Goal: Navigation & Orientation: Find specific page/section

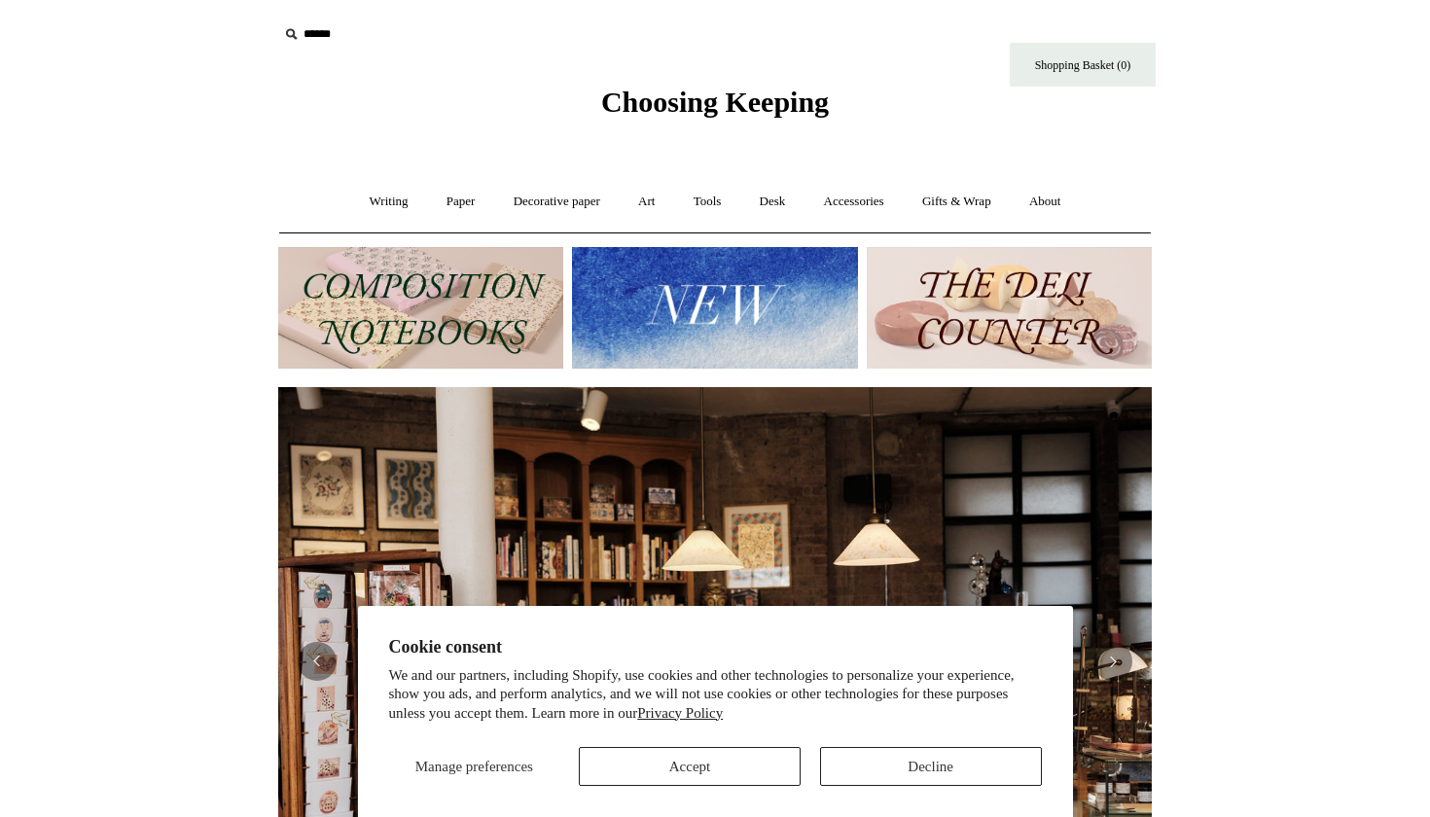
click at [736, 756] on button "Accept" at bounding box center [690, 766] width 222 height 39
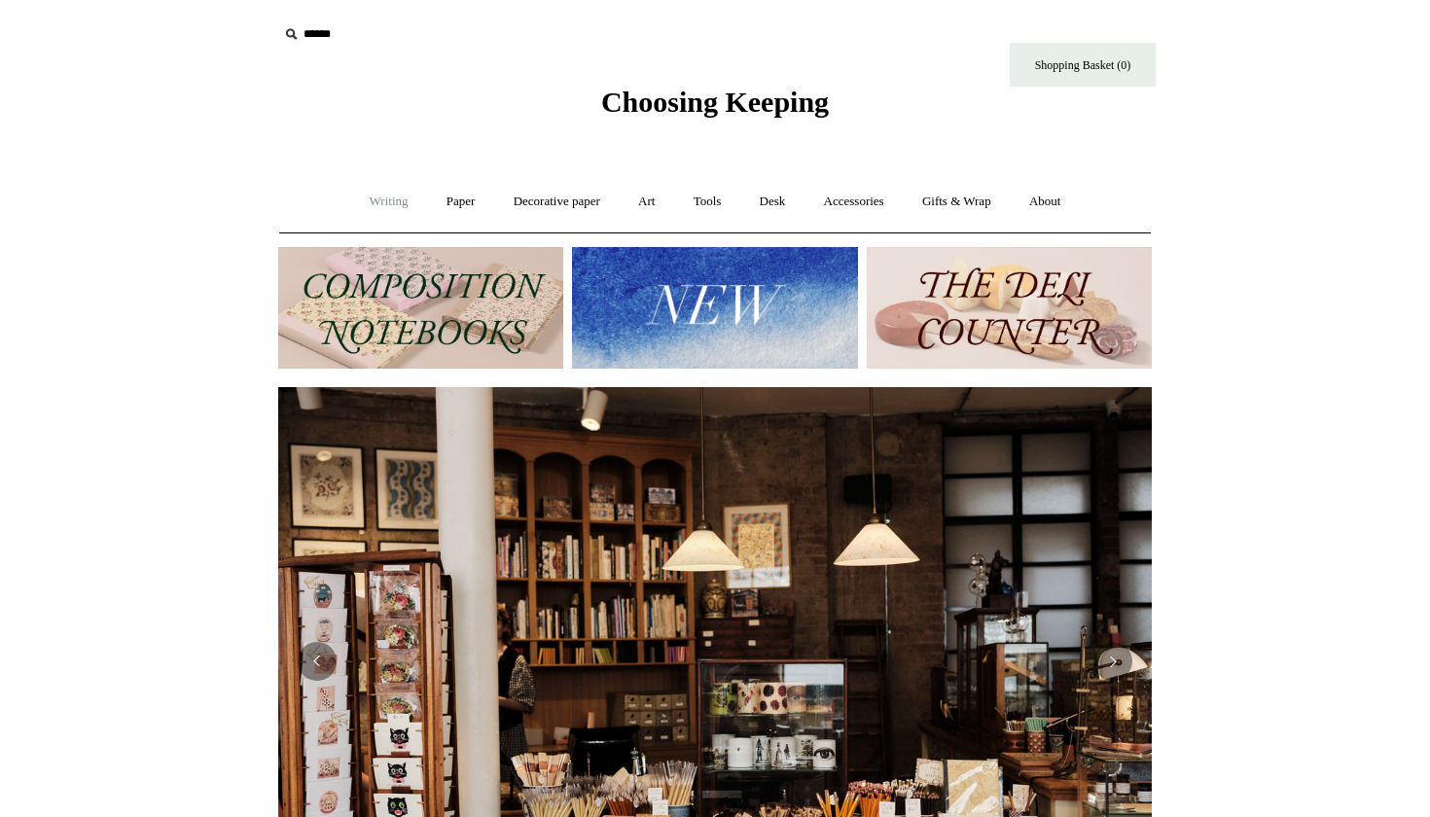
click at [396, 206] on link "Writing +" at bounding box center [389, 202] width 74 height 52
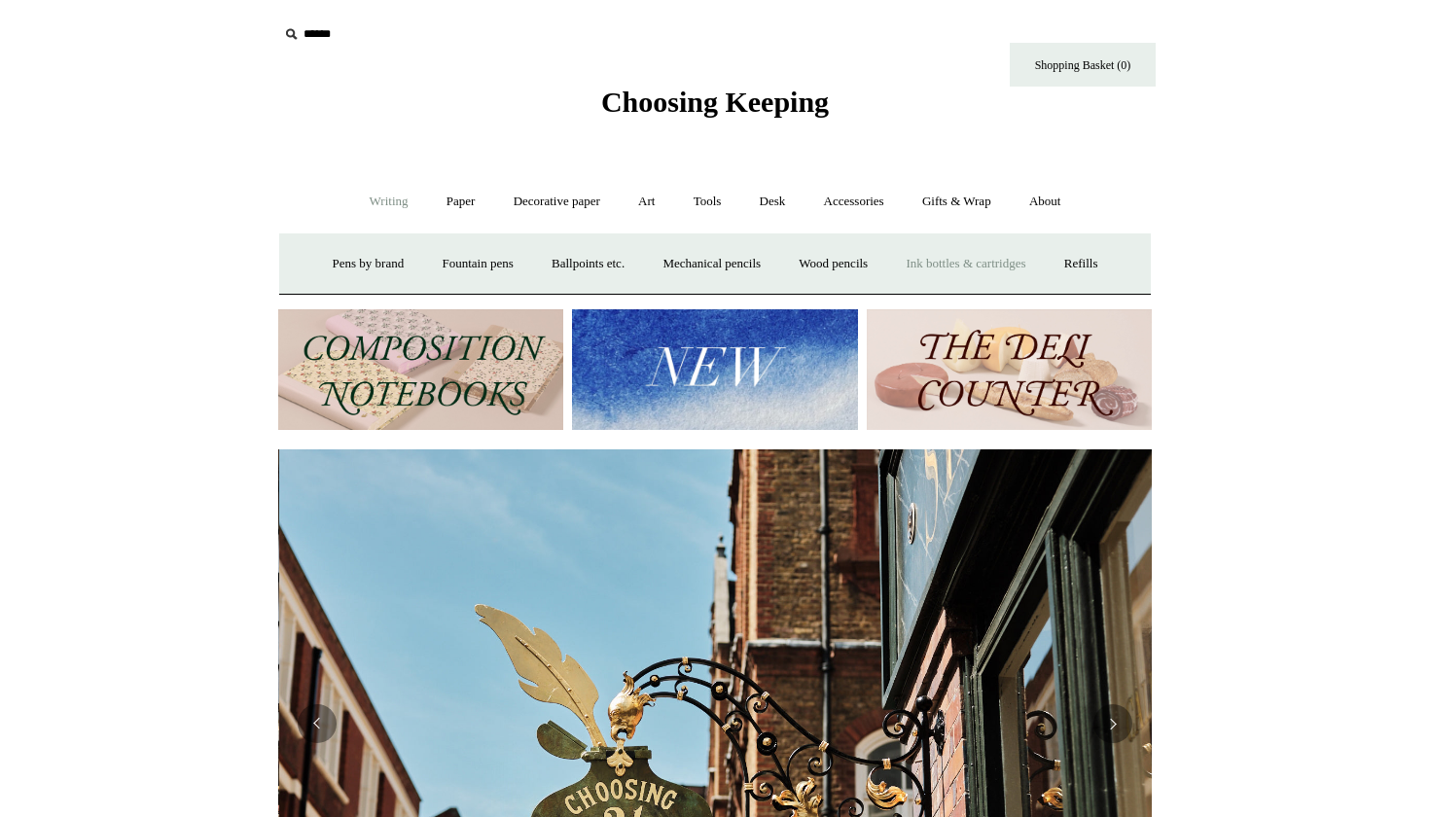
scroll to position [0, 874]
click at [583, 260] on link "Ballpoints etc. +" at bounding box center [588, 264] width 108 height 52
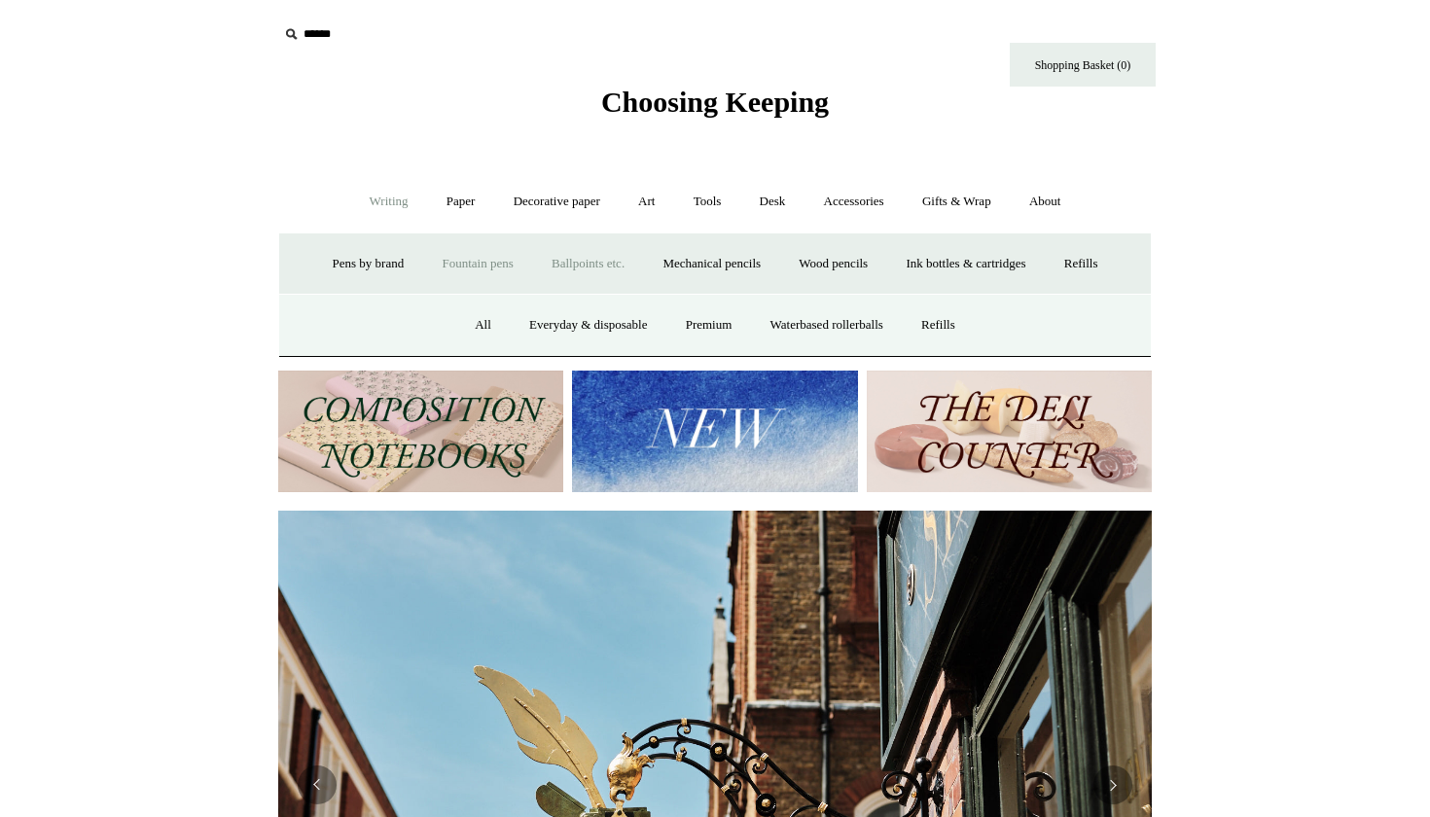
scroll to position [0, 0]
click at [467, 329] on link "All" at bounding box center [483, 326] width 52 height 52
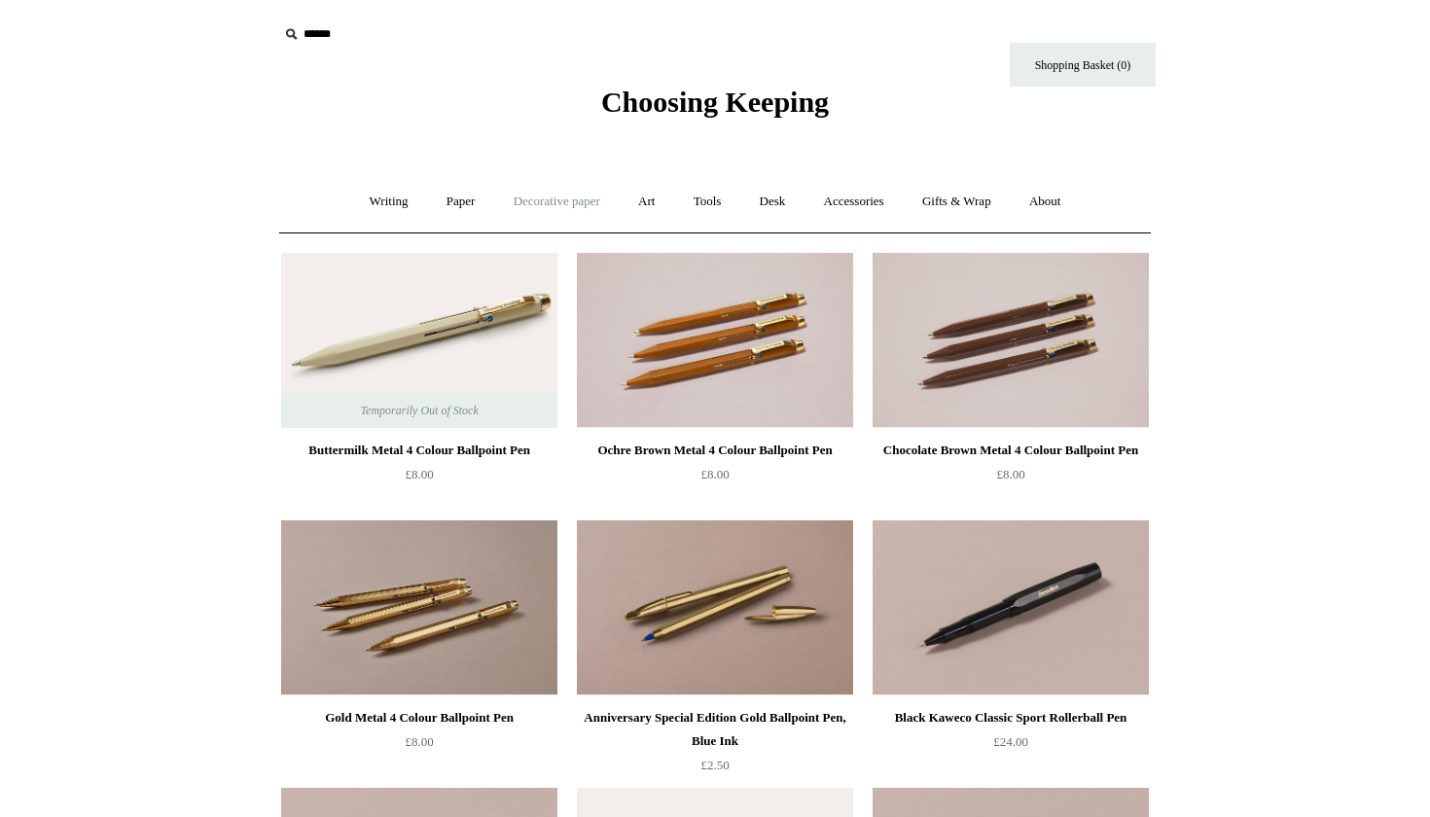
click at [548, 197] on link "Decorative paper +" at bounding box center [557, 202] width 122 height 52
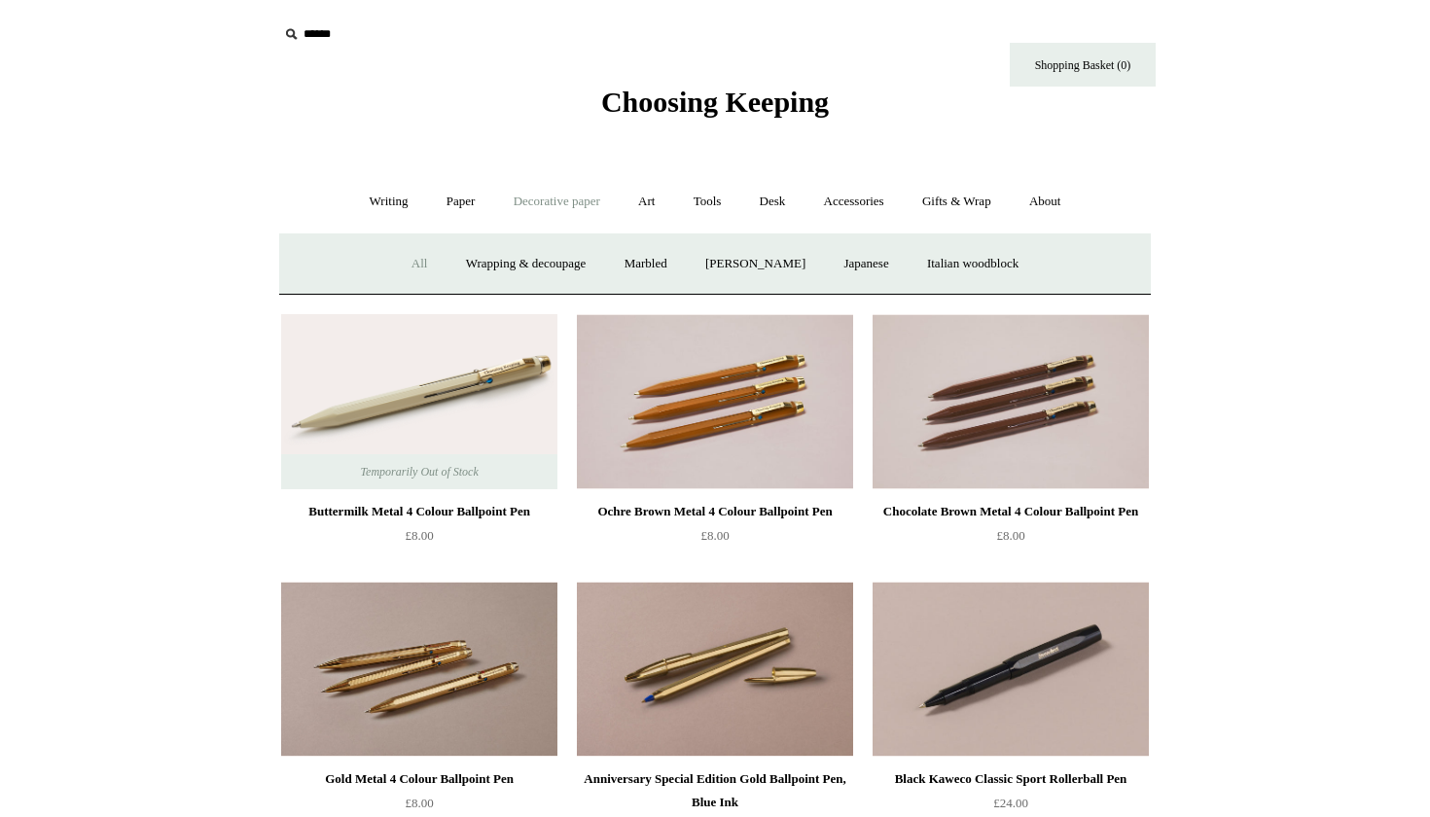
click at [403, 269] on link "All" at bounding box center [420, 264] width 52 height 52
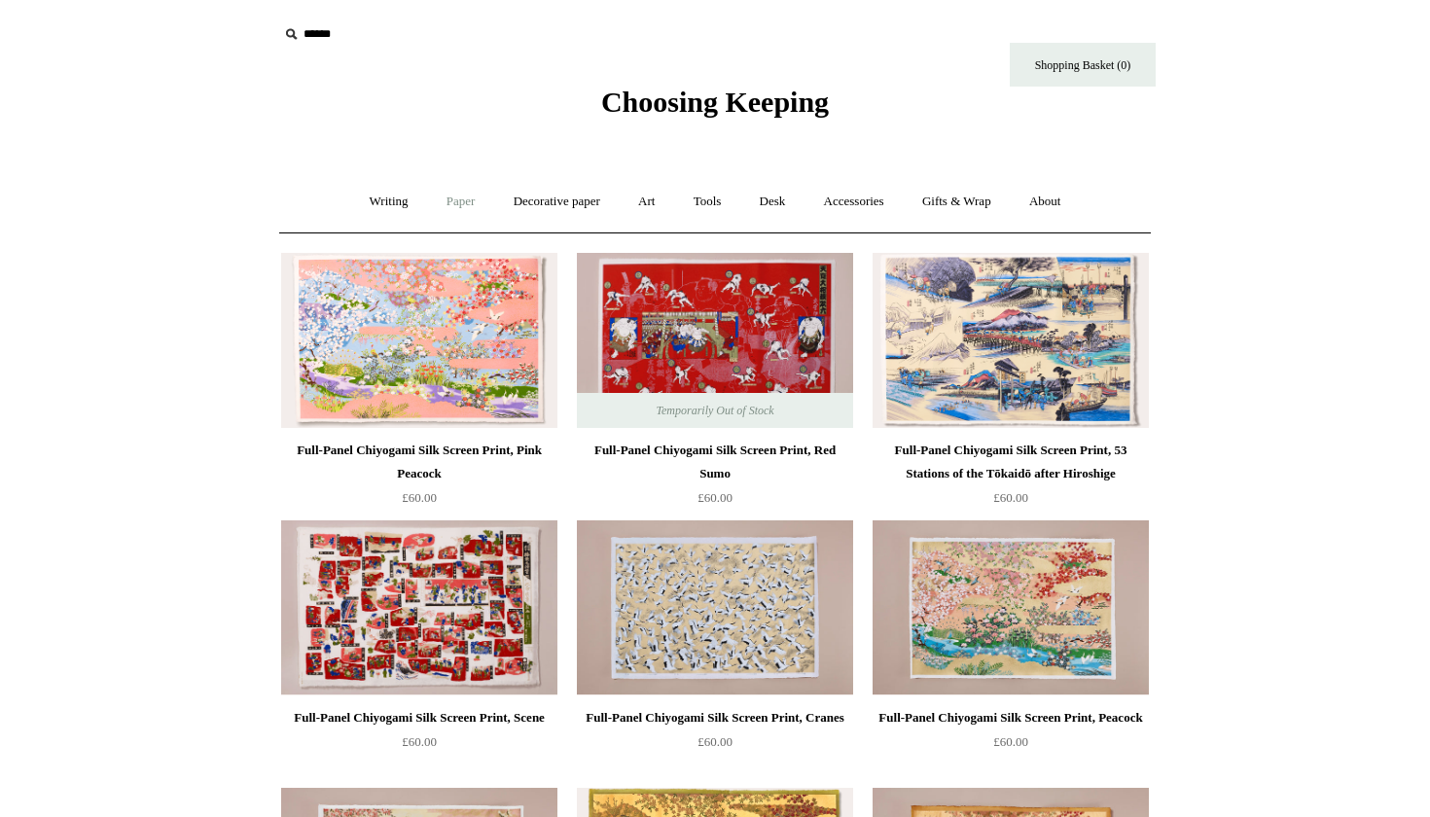
click at [448, 205] on link "Paper +" at bounding box center [461, 202] width 64 height 52
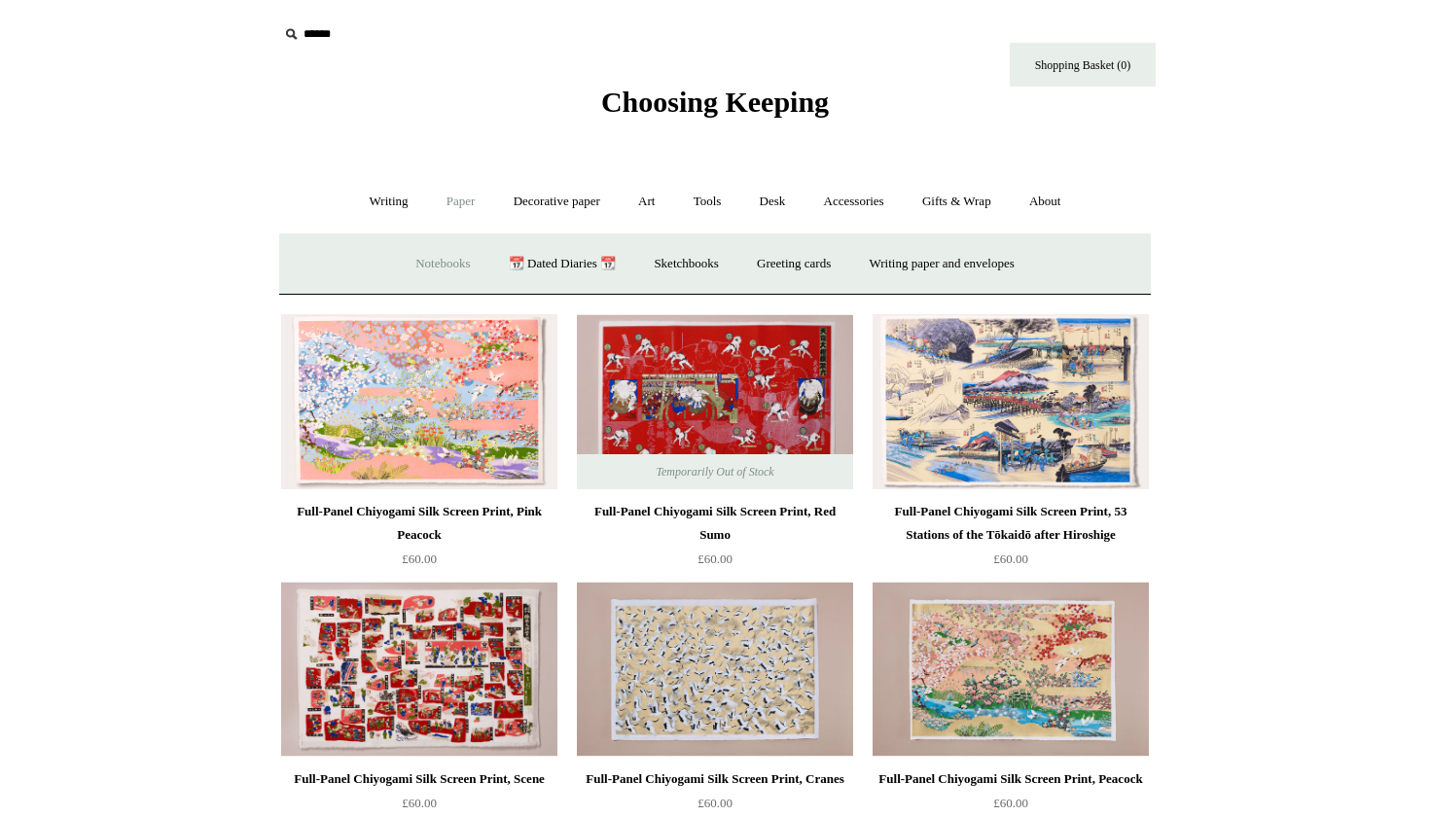
click at [433, 255] on link "Notebooks +" at bounding box center [443, 264] width 90 height 52
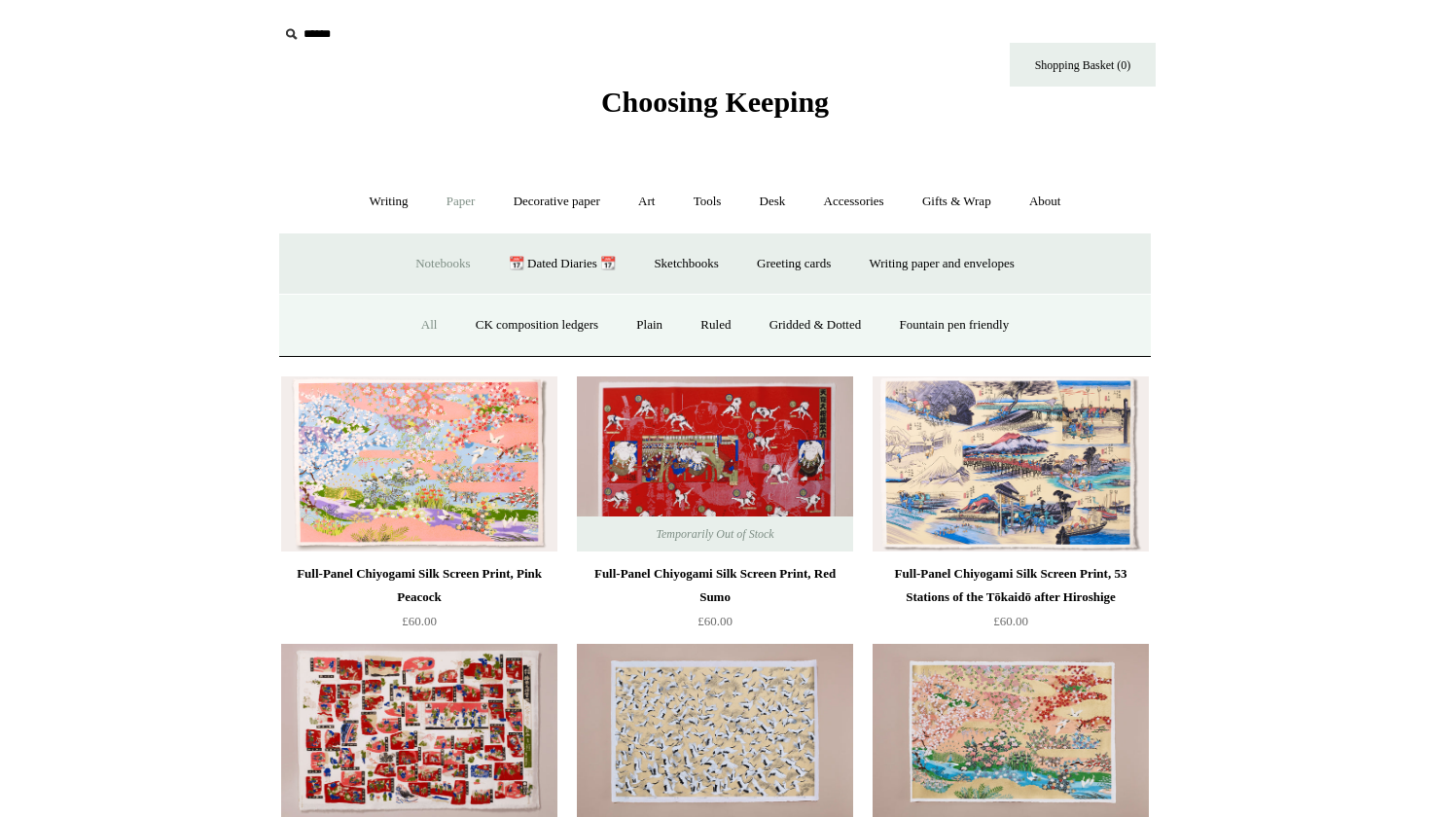
click at [415, 330] on link "All" at bounding box center [430, 326] width 52 height 52
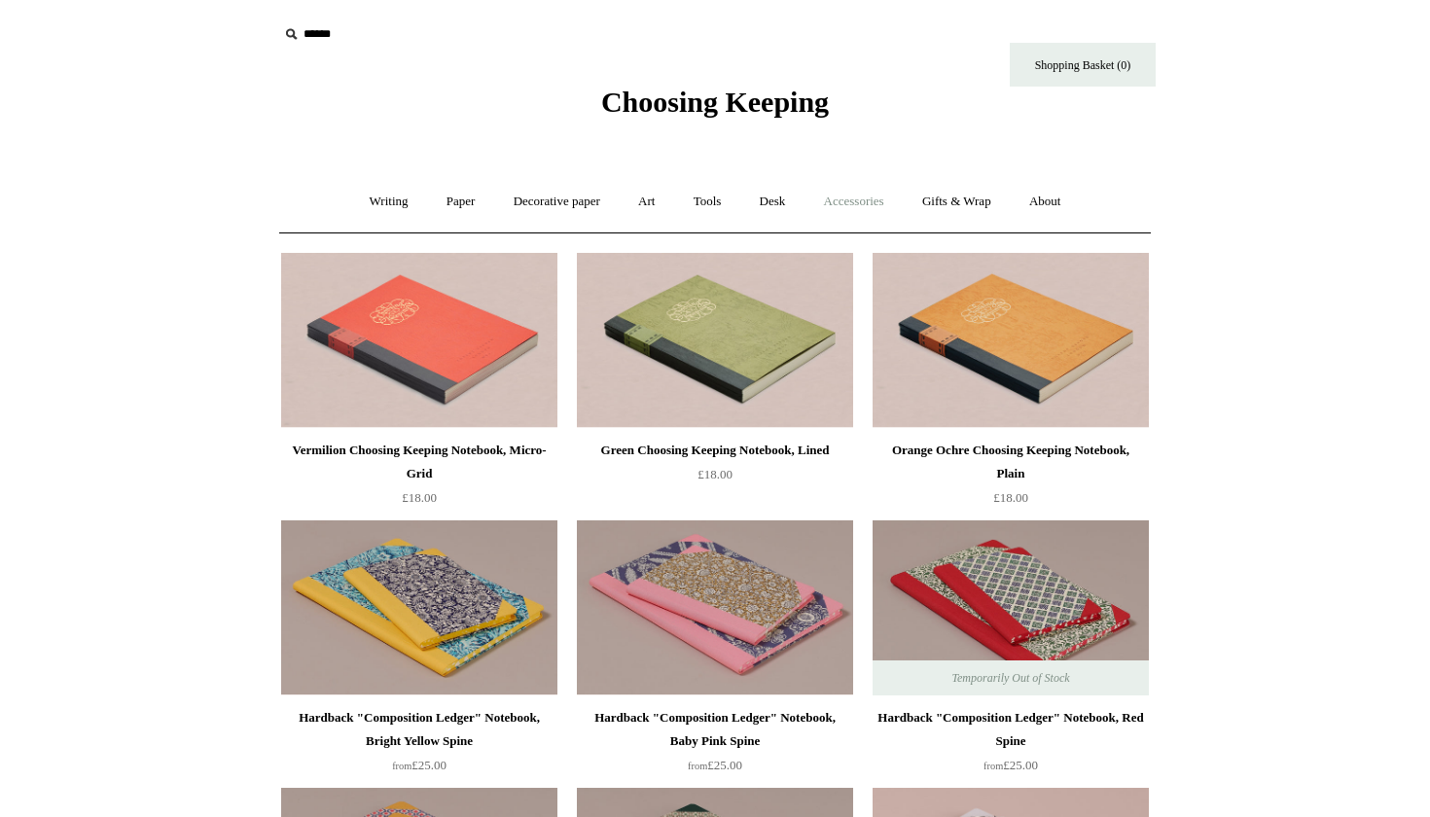
click at [873, 199] on link "Accessories +" at bounding box center [854, 202] width 95 height 52
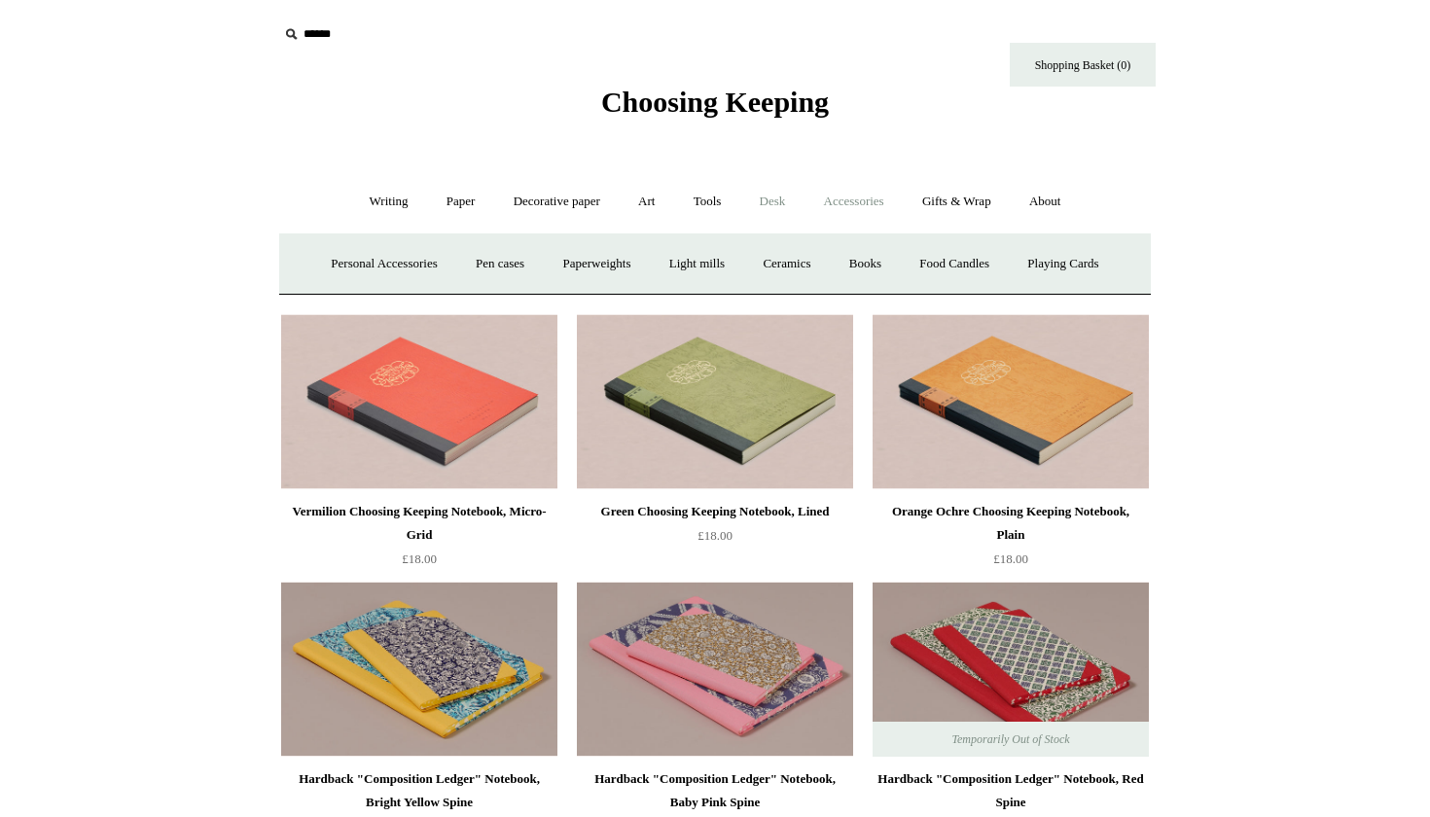
click at [801, 202] on link "Desk +" at bounding box center [772, 202] width 61 height 52
click at [770, 204] on link "Desk -" at bounding box center [772, 202] width 61 height 52
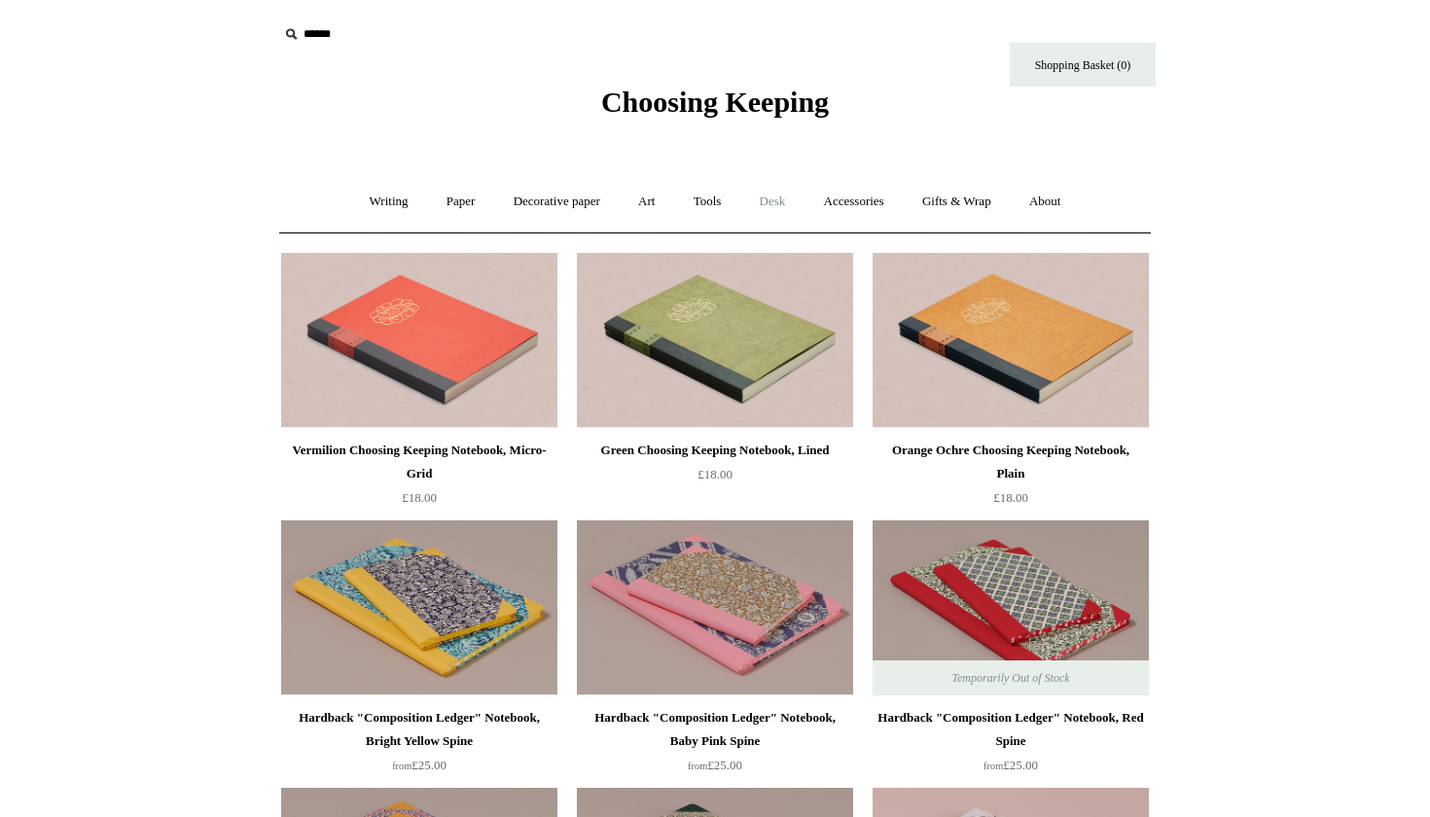
click at [770, 204] on link "Desk +" at bounding box center [772, 202] width 61 height 52
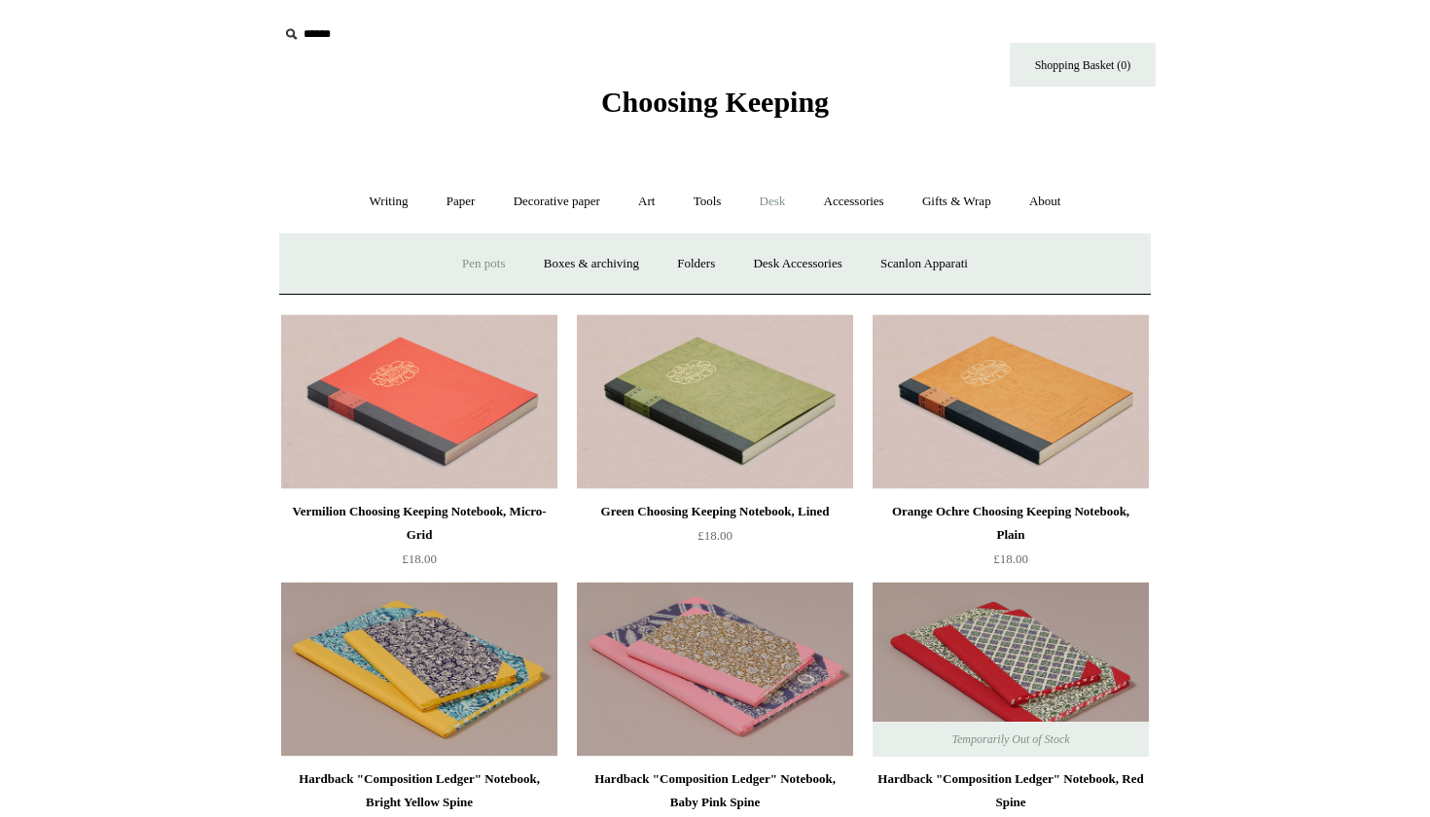
click at [486, 268] on link "Pen pots" at bounding box center [484, 264] width 78 height 52
